Goal: Navigation & Orientation: Find specific page/section

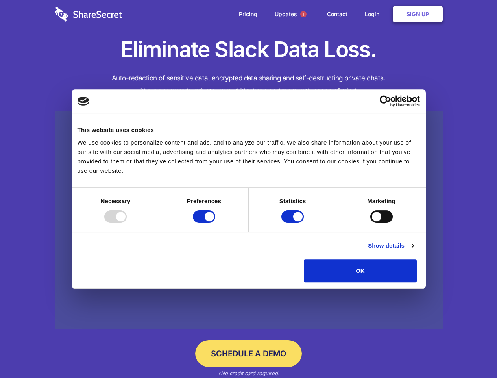
click at [127, 223] on div at bounding box center [115, 216] width 22 height 13
click at [215, 223] on input "Preferences" at bounding box center [204, 216] width 22 height 13
checkbox input "false"
click at [294, 223] on input "Statistics" at bounding box center [293, 216] width 22 height 13
checkbox input "false"
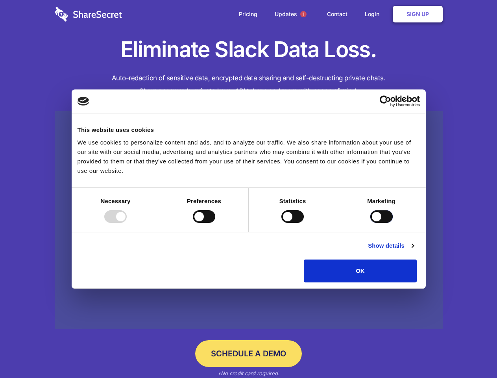
click at [371, 223] on input "Marketing" at bounding box center [382, 216] width 22 height 13
checkbox input "true"
click at [414, 250] on link "Show details" at bounding box center [391, 245] width 46 height 9
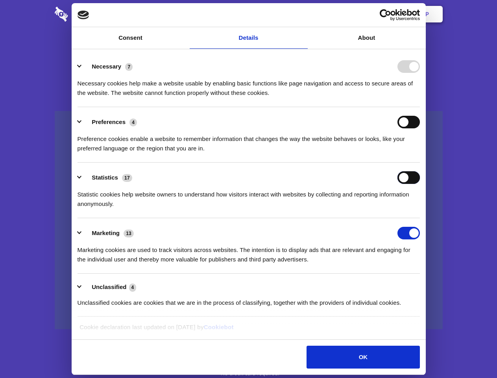
click at [420, 209] on div "Statistics 17 Statistic cookies help website owners to understand how visitors …" at bounding box center [249, 189] width 343 height 37
click at [303, 14] on span "1" at bounding box center [304, 14] width 6 height 6
